Goal: Information Seeking & Learning: Learn about a topic

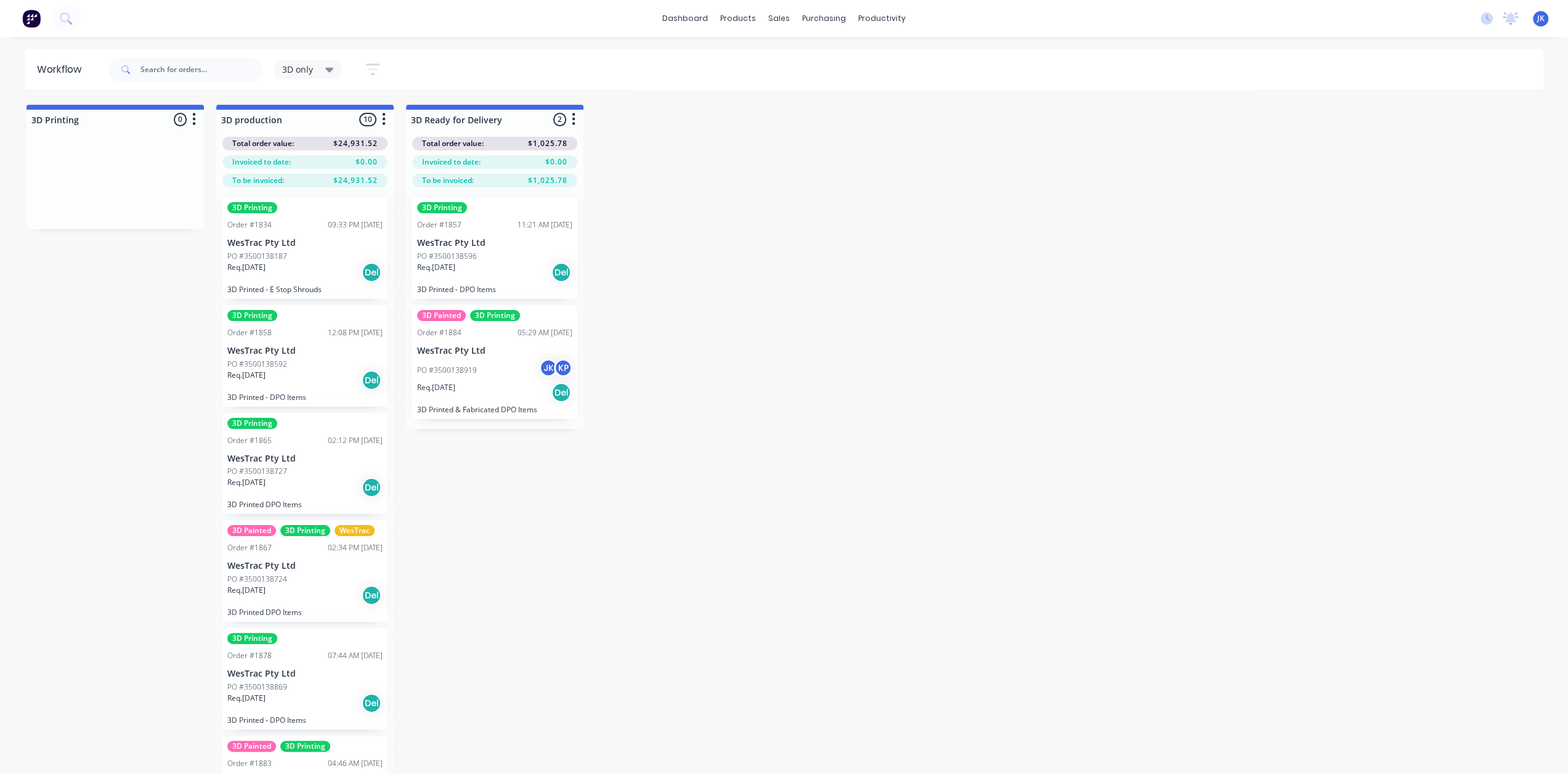
click at [318, 565] on p "WesTrac Pty Ltd" at bounding box center [305, 566] width 155 height 10
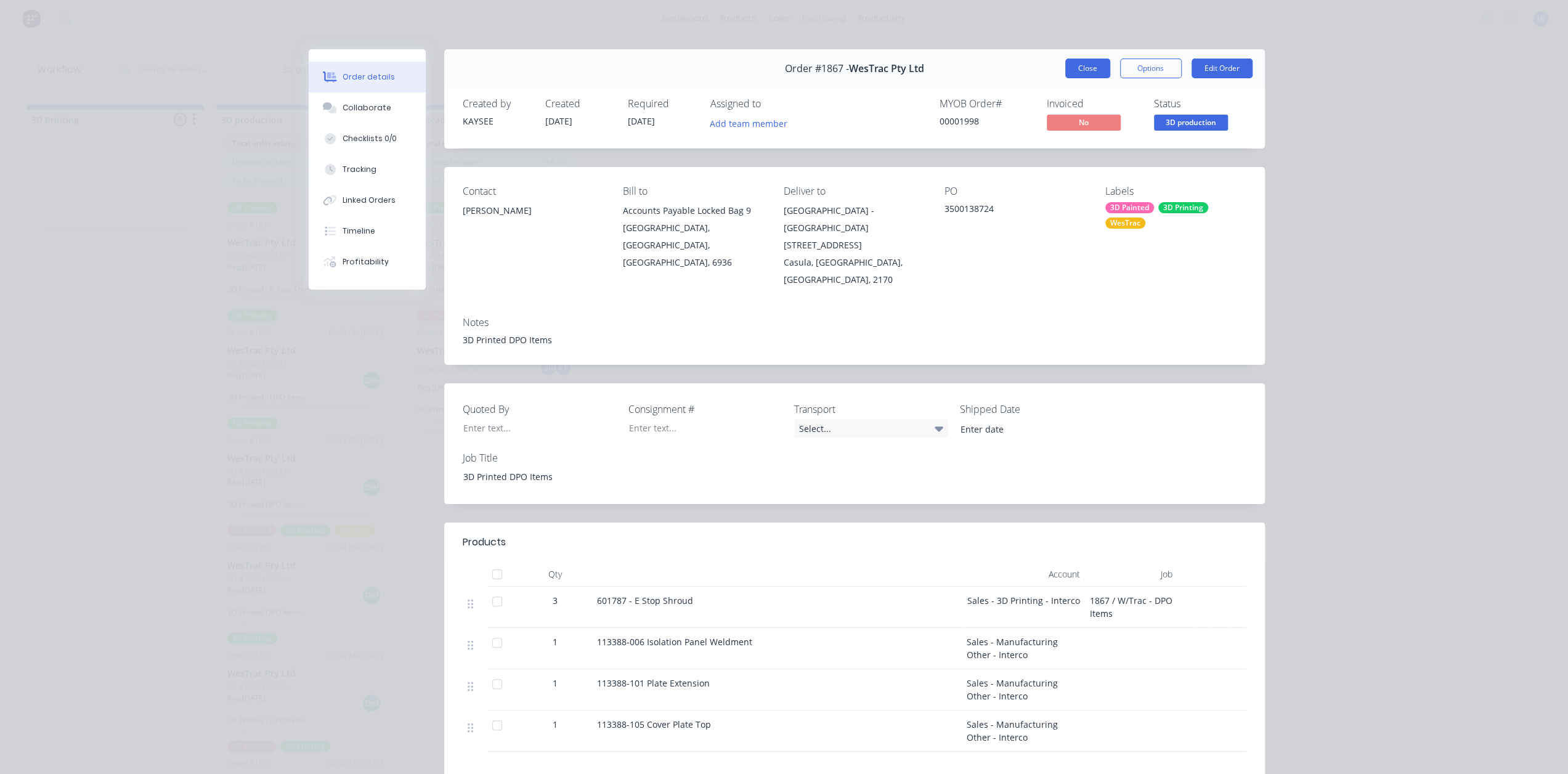
click at [1078, 69] on button "Close" at bounding box center [1088, 68] width 45 height 20
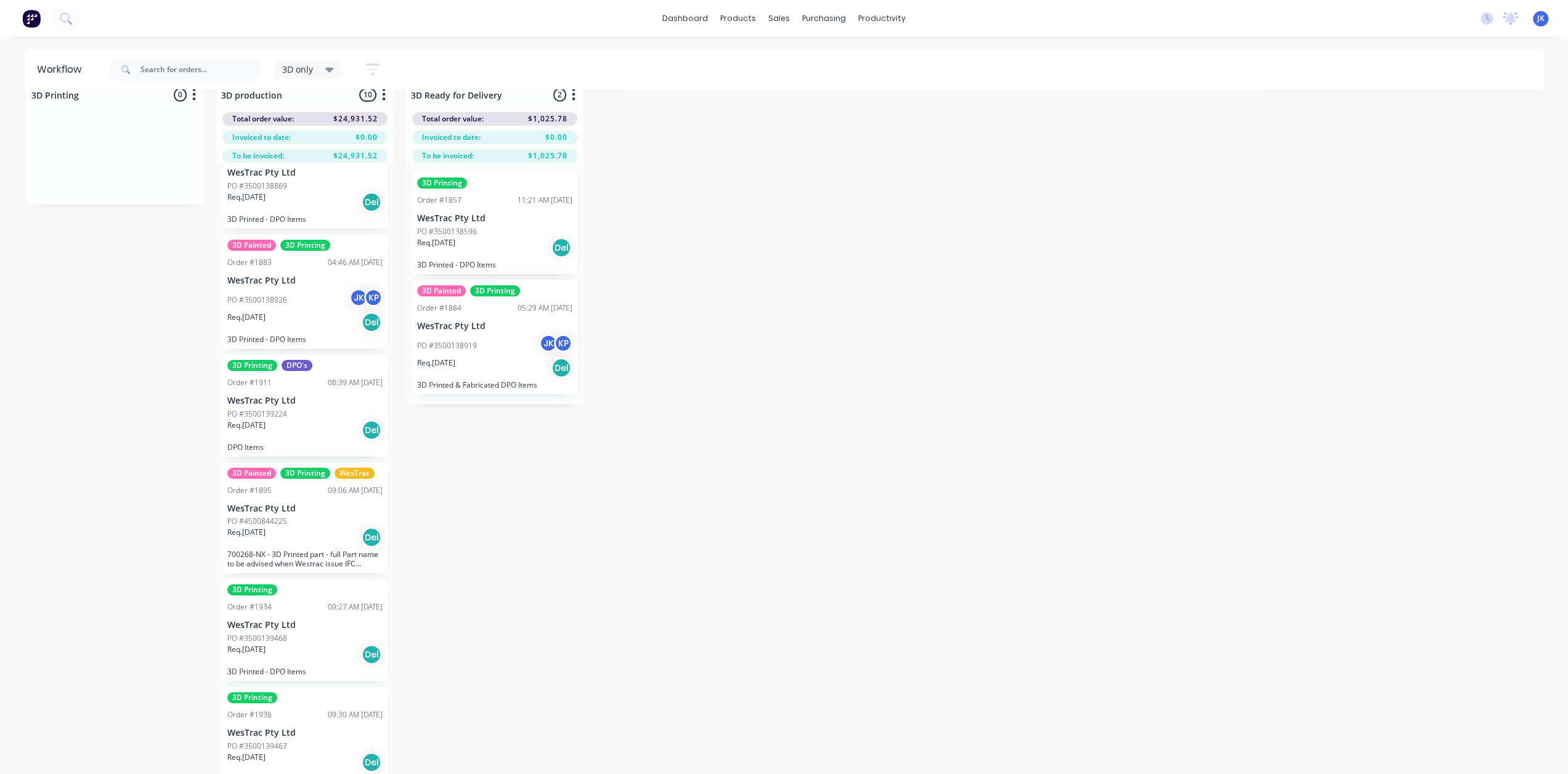
scroll to position [49, 0]
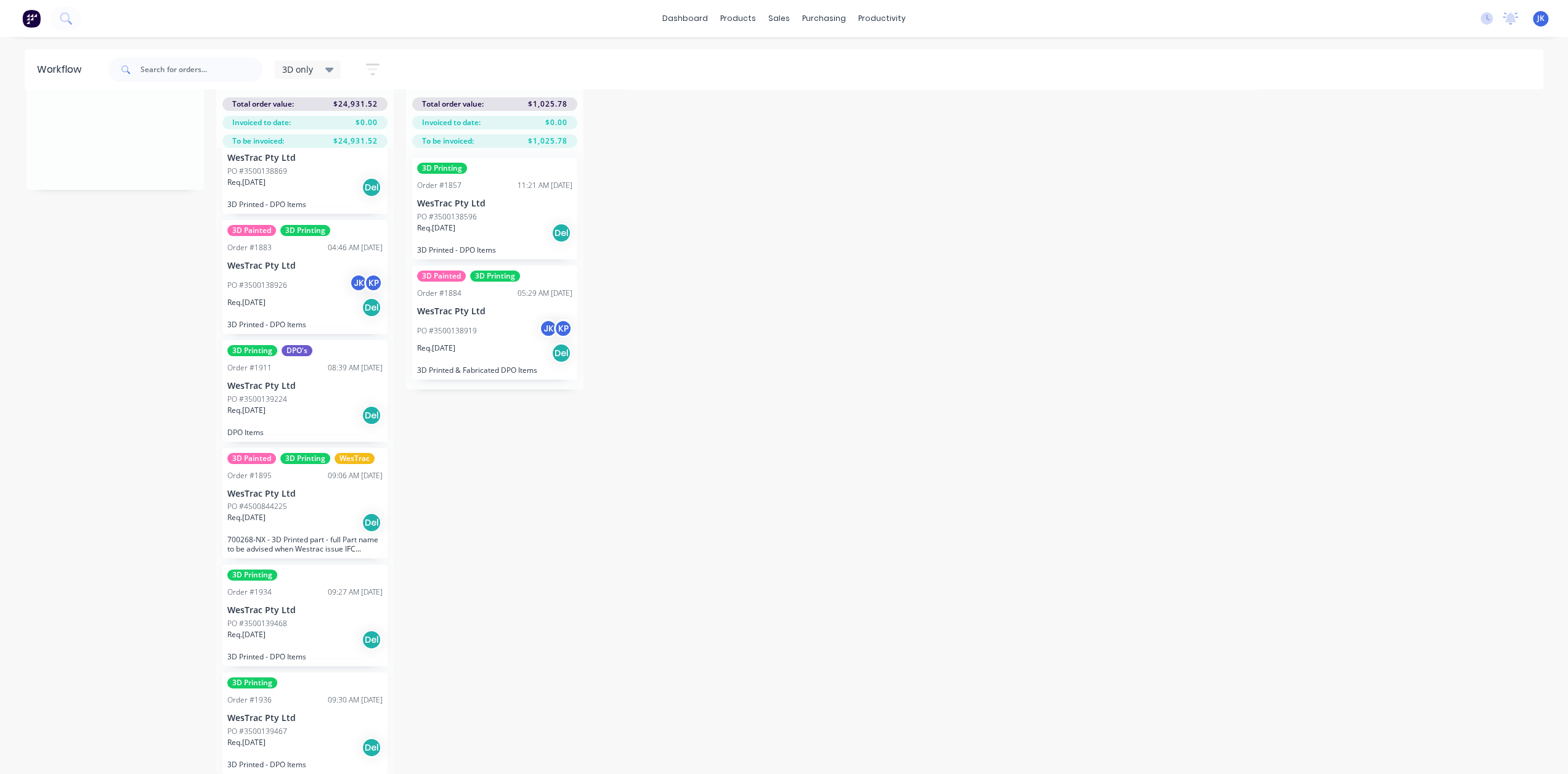
click at [299, 605] on p "WesTrac Pty Ltd" at bounding box center [305, 610] width 155 height 10
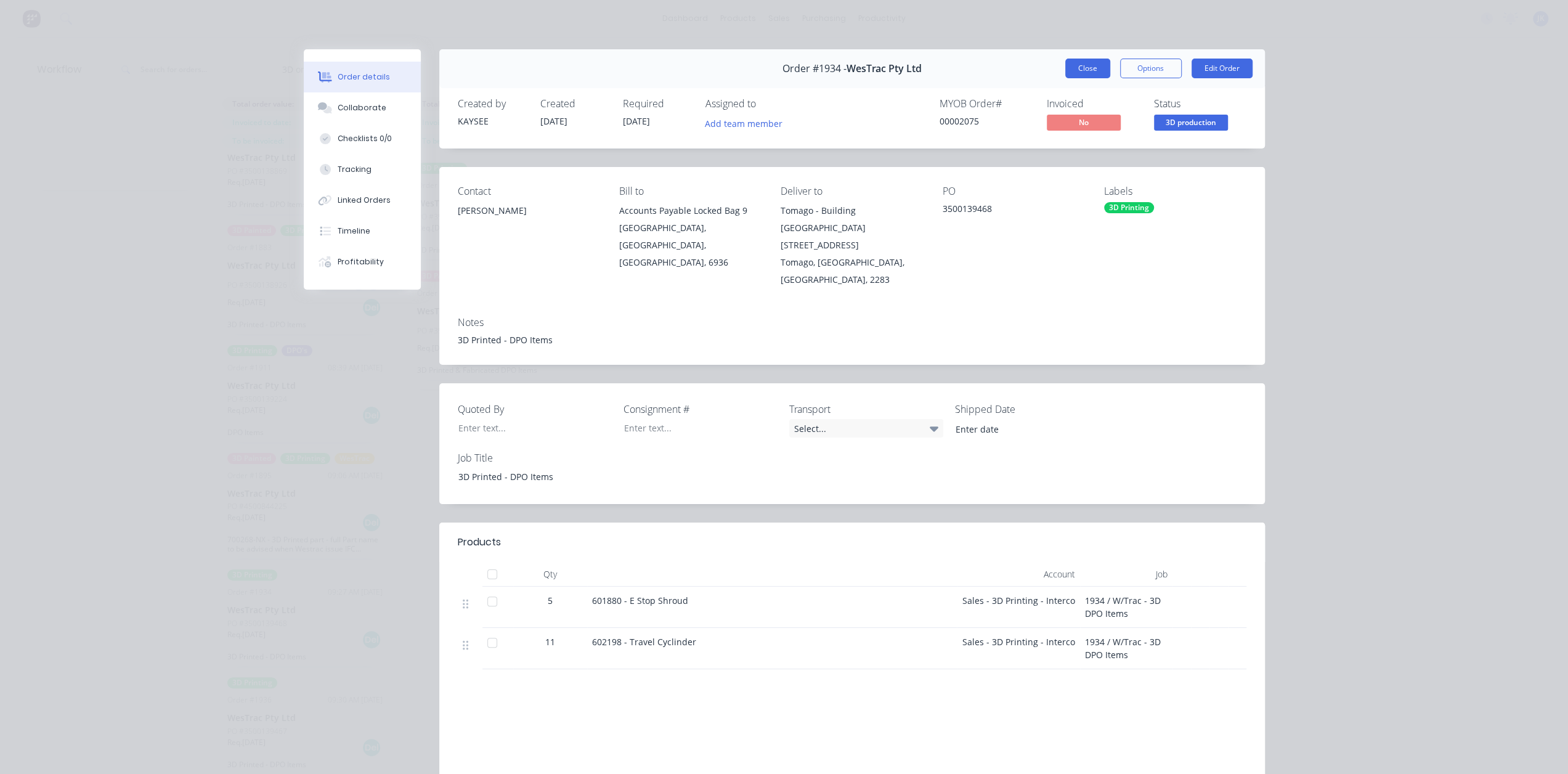
click at [1075, 63] on button "Close" at bounding box center [1088, 68] width 45 height 20
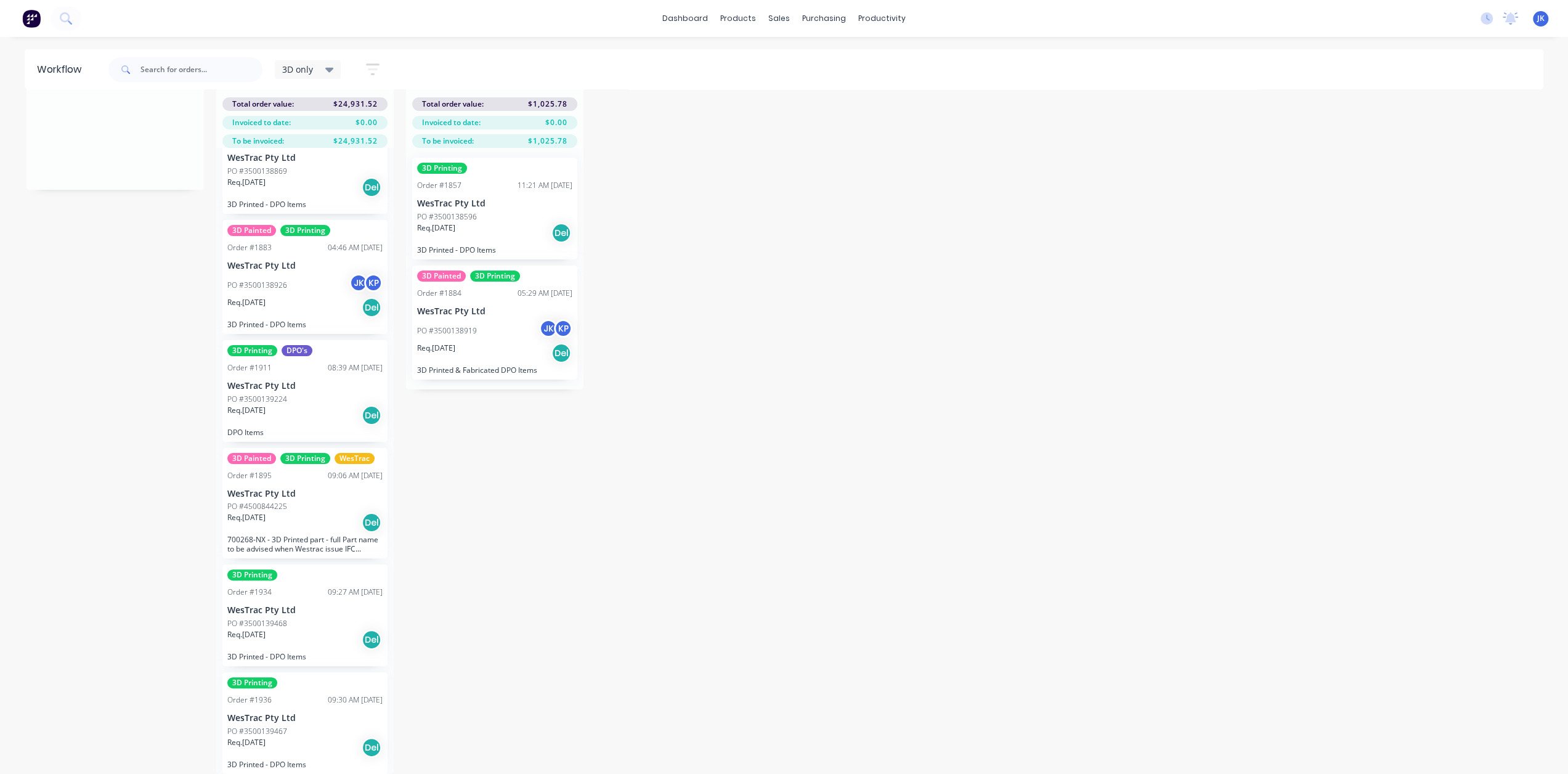
click at [321, 726] on div "PO #3500139467" at bounding box center [305, 732] width 155 height 11
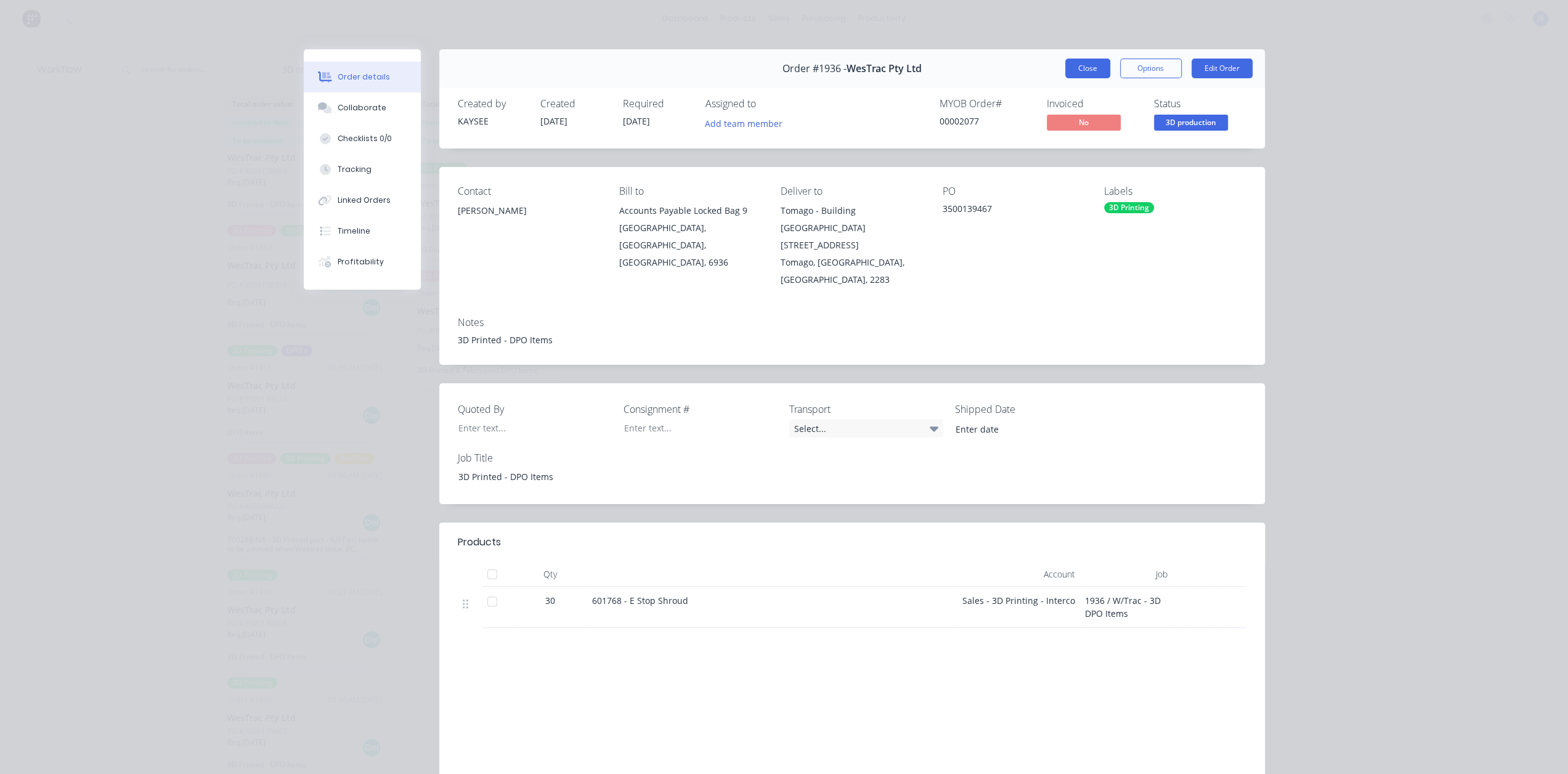
click at [1083, 65] on button "Close" at bounding box center [1088, 68] width 45 height 20
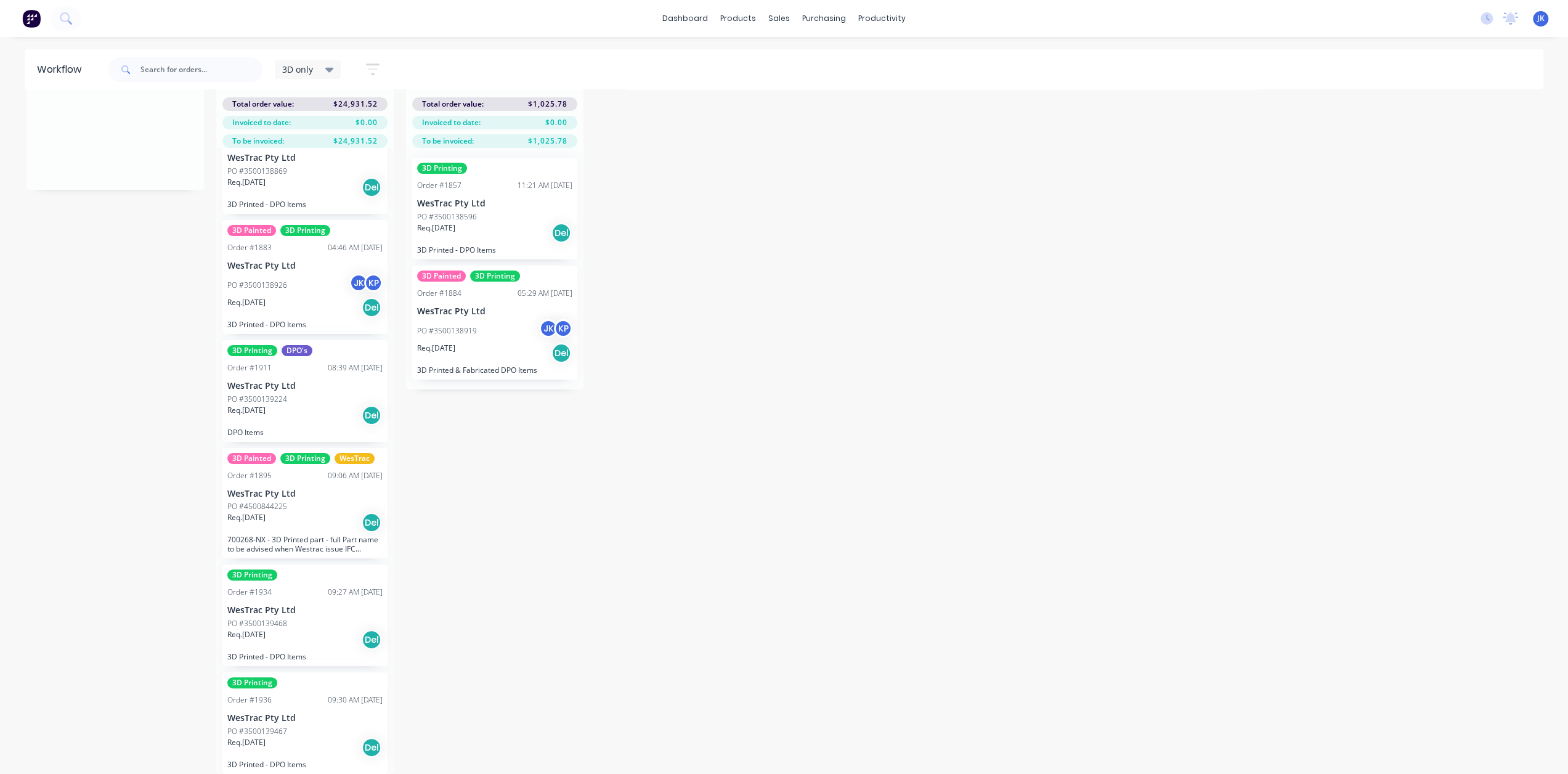
click at [307, 618] on div "PO #3500139468" at bounding box center [305, 624] width 155 height 11
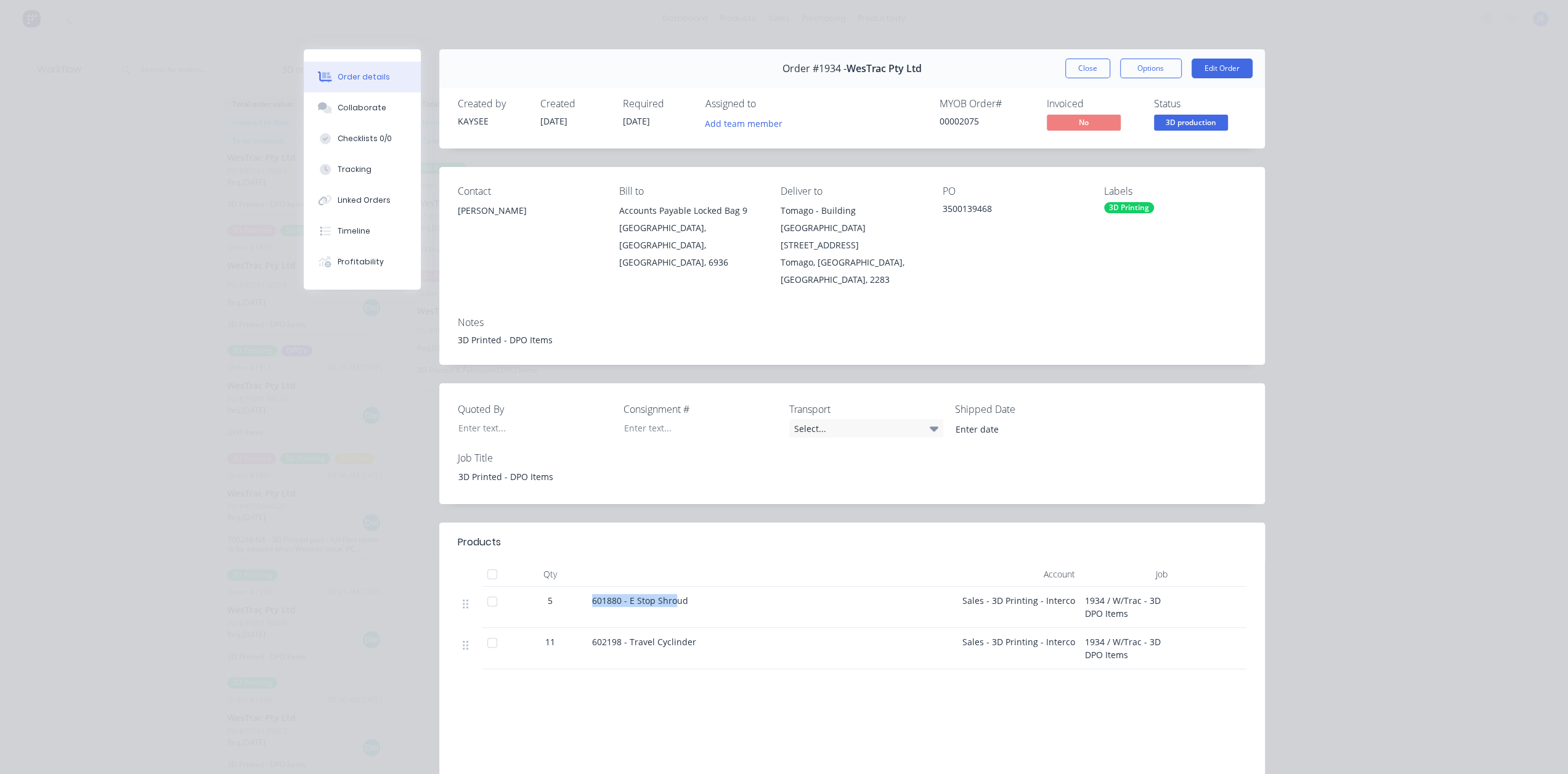
drag, startPoint x: 672, startPoint y: 579, endPoint x: 579, endPoint y: 577, distance: 93.0
click at [579, 587] on div "5 601880 - E Stop Shroud Sales - 3D Printing - Interco 1934 / W/Trac - 3D DPO I…" at bounding box center [852, 607] width 789 height 41
drag, startPoint x: 634, startPoint y: 623, endPoint x: 592, endPoint y: 602, distance: 47.0
click at [598, 636] on span "602198 - Travel Cyclinder" at bounding box center [644, 641] width 104 height 12
click at [593, 284] on div "Contact [PERSON_NAME] [PERSON_NAME] to Accounts Payable [STREET_ADDRESS] Delive…" at bounding box center [852, 237] width 825 height 140
